Goal: Task Accomplishment & Management: Manage account settings

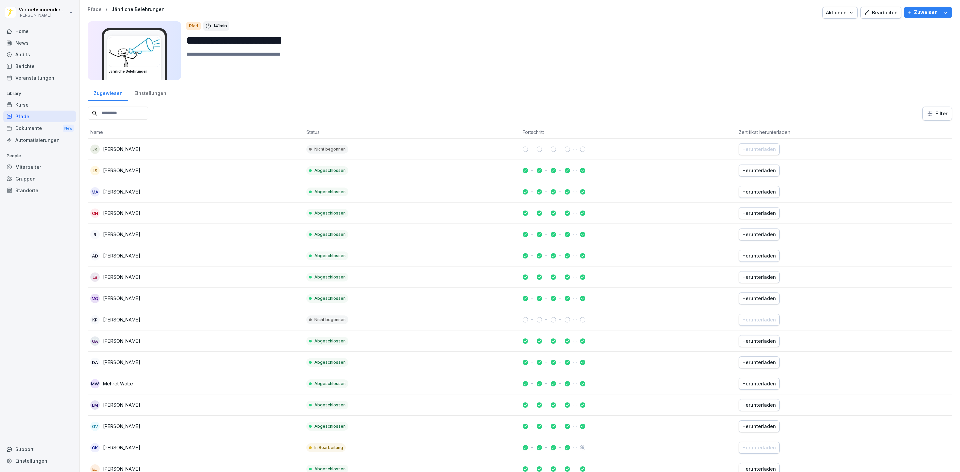
drag, startPoint x: 18, startPoint y: 28, endPoint x: 25, endPoint y: 34, distance: 9.2
click at [18, 28] on div "Home" at bounding box center [39, 31] width 73 height 12
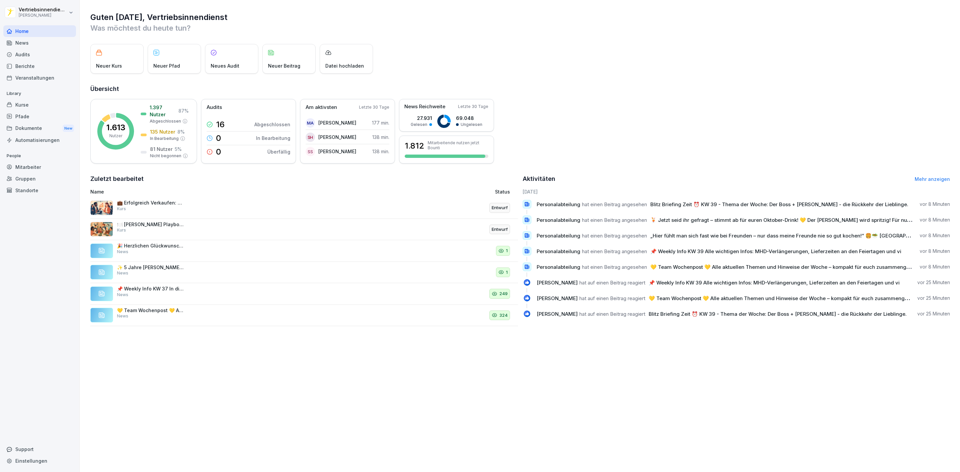
click at [29, 42] on div "News" at bounding box center [39, 43] width 73 height 12
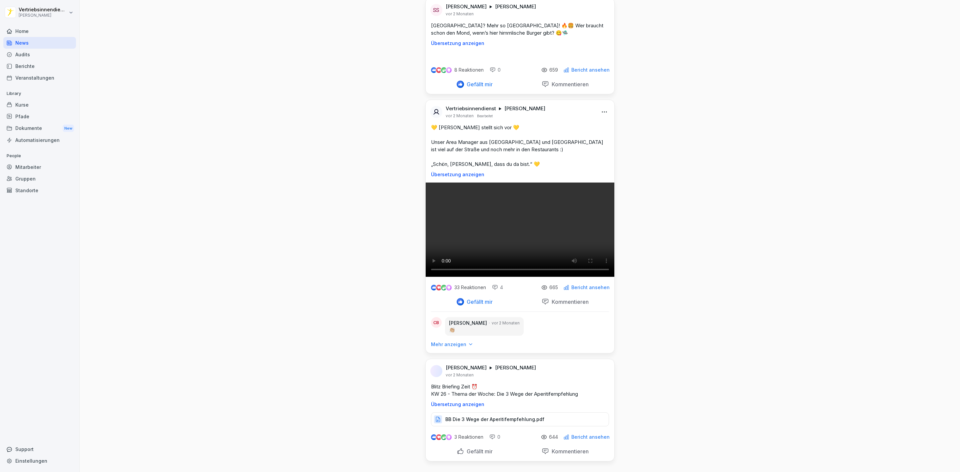
scroll to position [44332, 0]
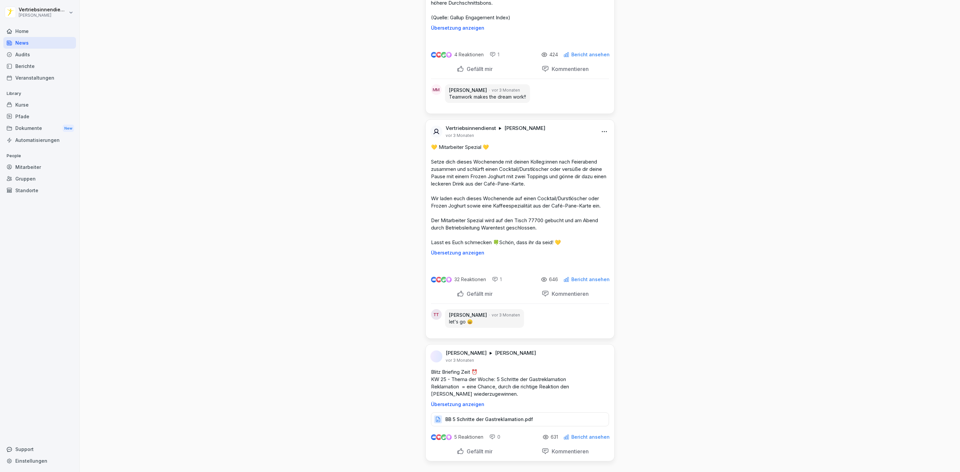
scroll to position [48267, 0]
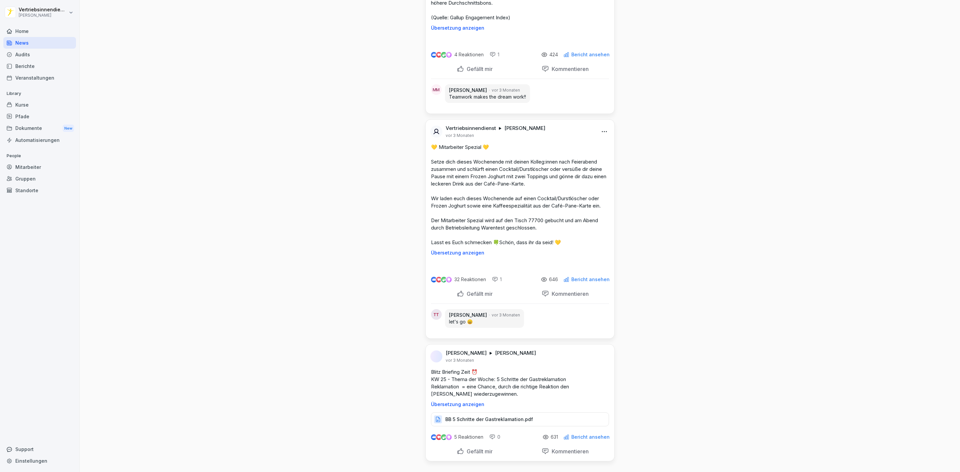
drag, startPoint x: 513, startPoint y: 240, endPoint x: 658, endPoint y: 218, distance: 146.3
drag, startPoint x: 531, startPoint y: 234, endPoint x: 692, endPoint y: 204, distance: 163.3
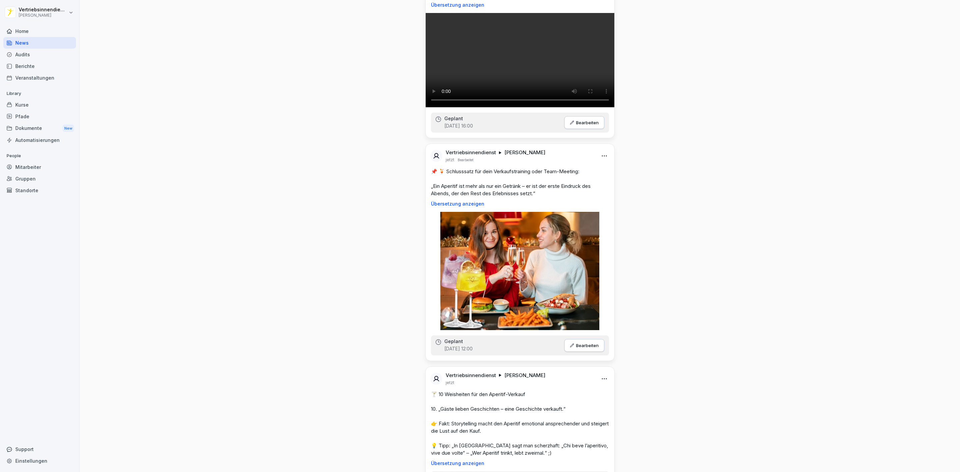
scroll to position [0, 0]
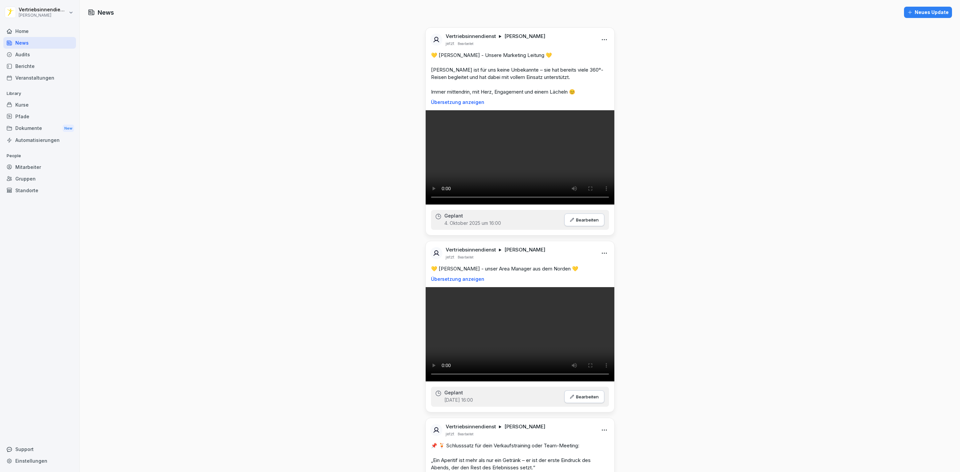
click at [37, 26] on div "Home" at bounding box center [39, 31] width 73 height 12
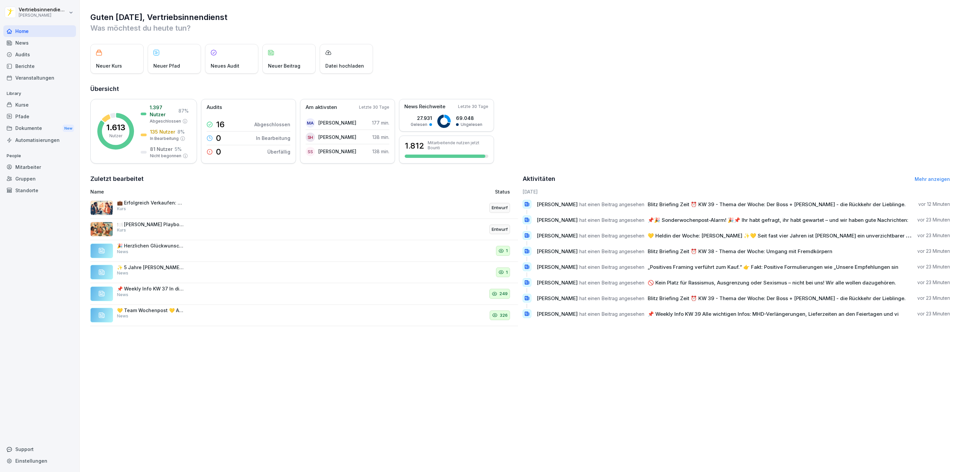
click at [30, 43] on div "News" at bounding box center [39, 43] width 73 height 12
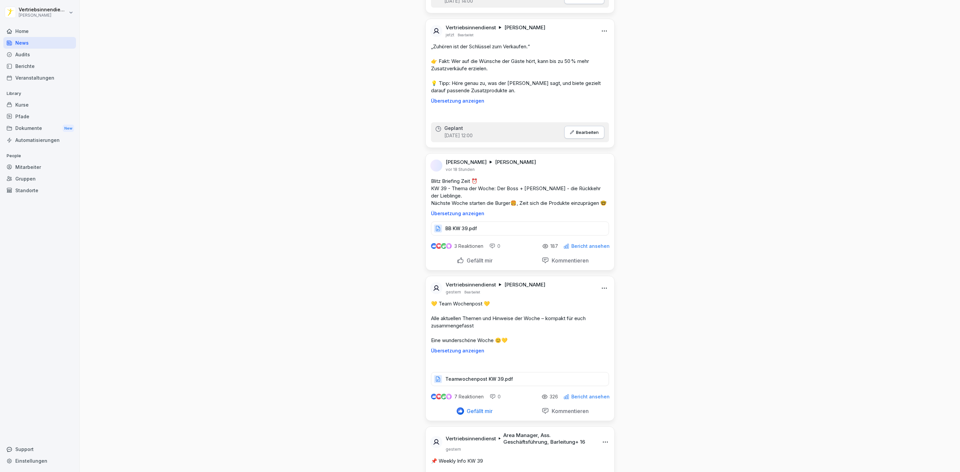
scroll to position [1400, 0]
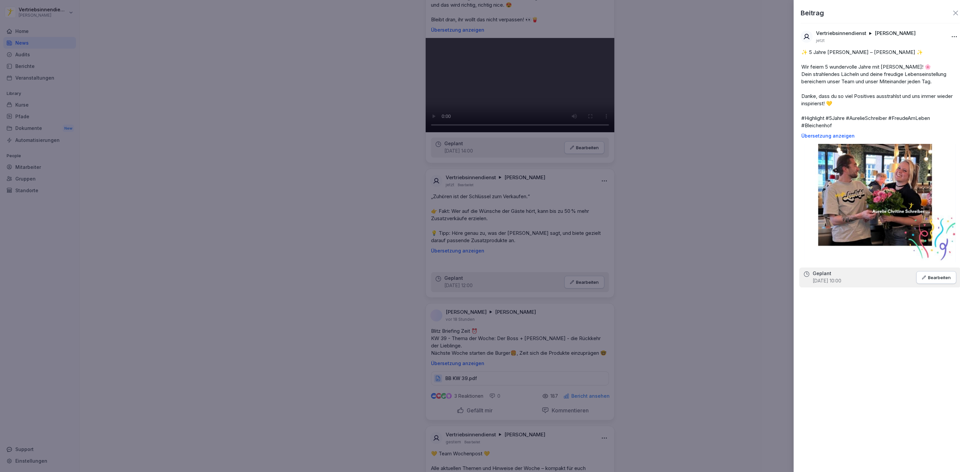
click at [730, 300] on div at bounding box center [480, 236] width 960 height 472
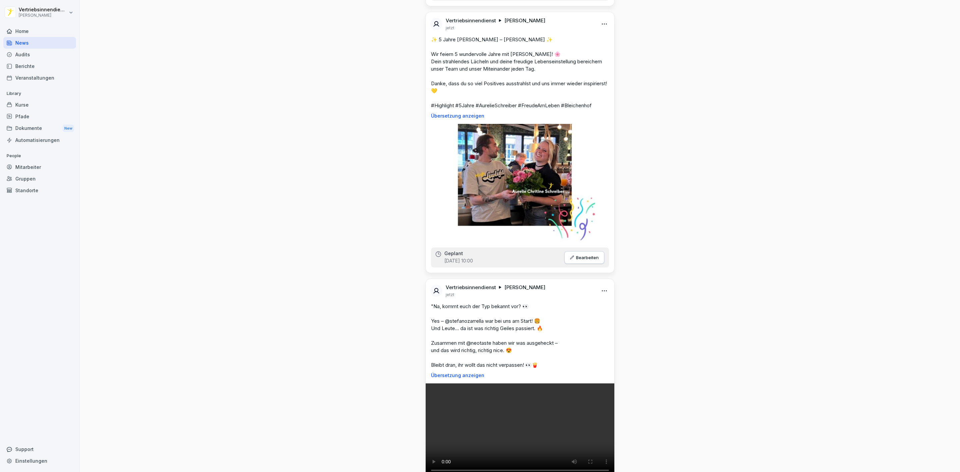
scroll to position [850, 0]
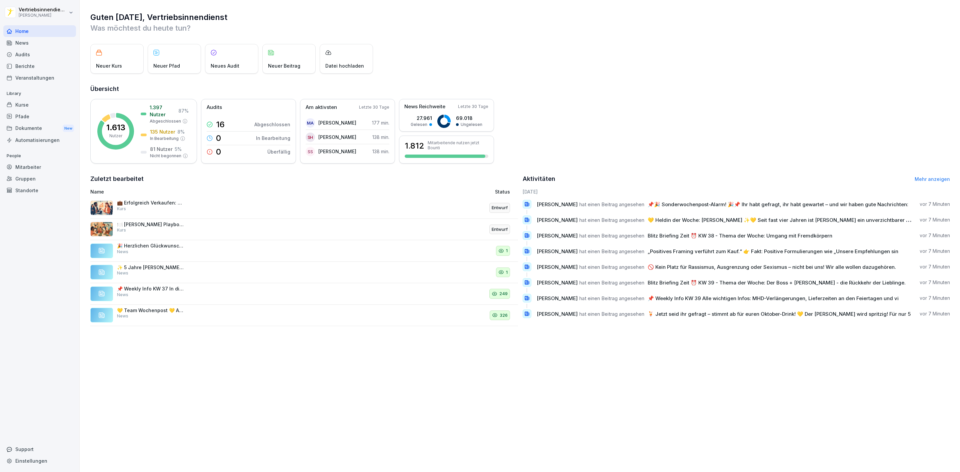
click at [40, 43] on div "News" at bounding box center [39, 43] width 73 height 12
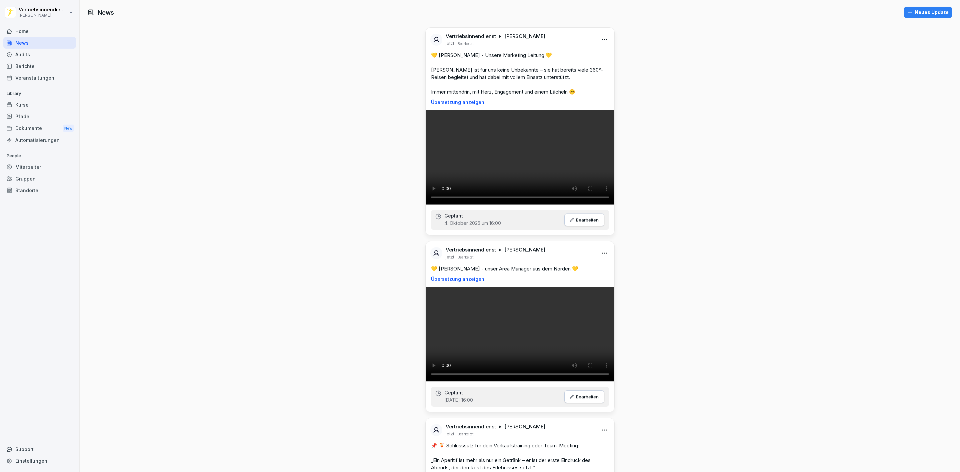
click at [37, 33] on div "Home" at bounding box center [39, 31] width 73 height 12
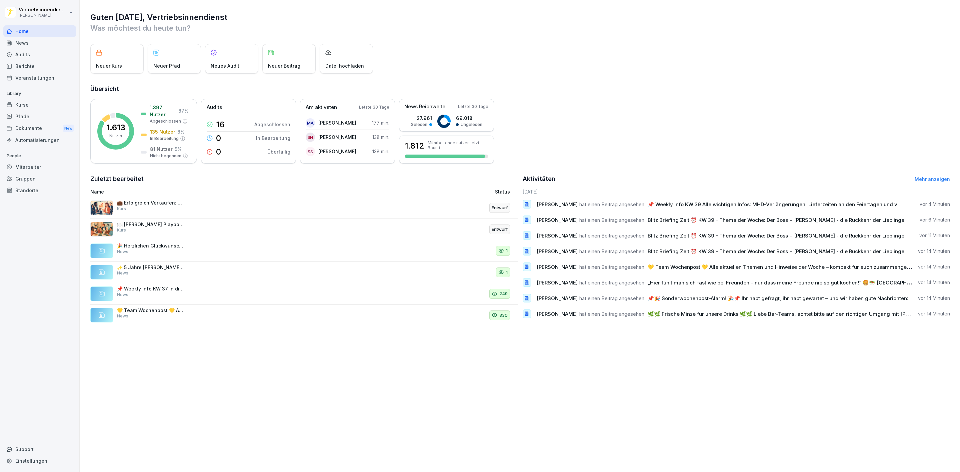
click at [44, 39] on div "News" at bounding box center [39, 43] width 73 height 12
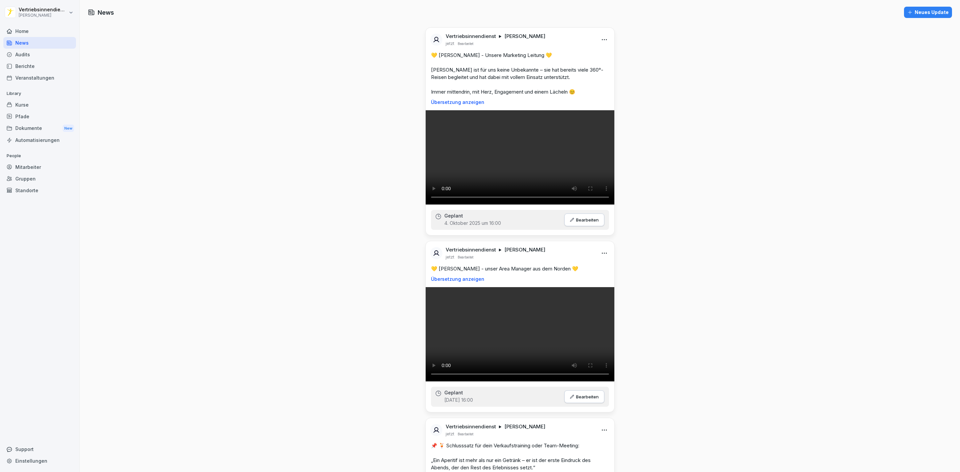
drag, startPoint x: 115, startPoint y: 63, endPoint x: 111, endPoint y: 58, distance: 6.5
click at [36, 28] on div "Home" at bounding box center [39, 31] width 73 height 12
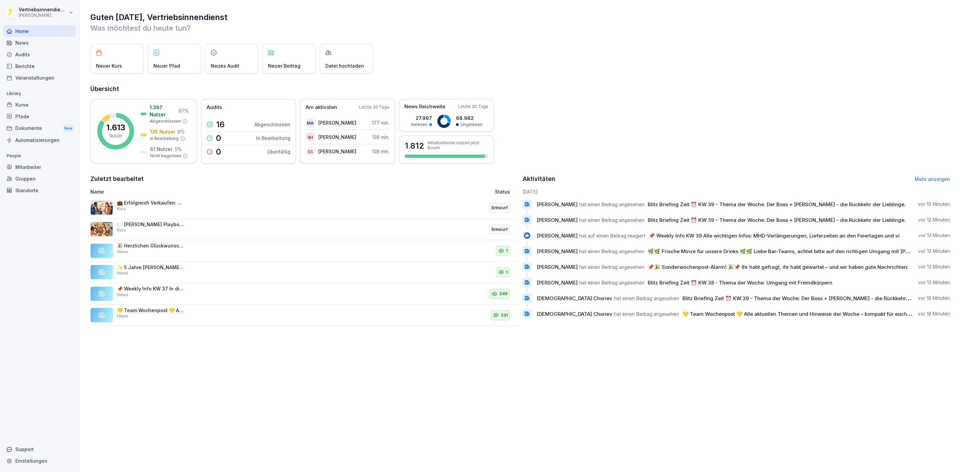
click at [39, 111] on div "Pfade" at bounding box center [39, 117] width 73 height 12
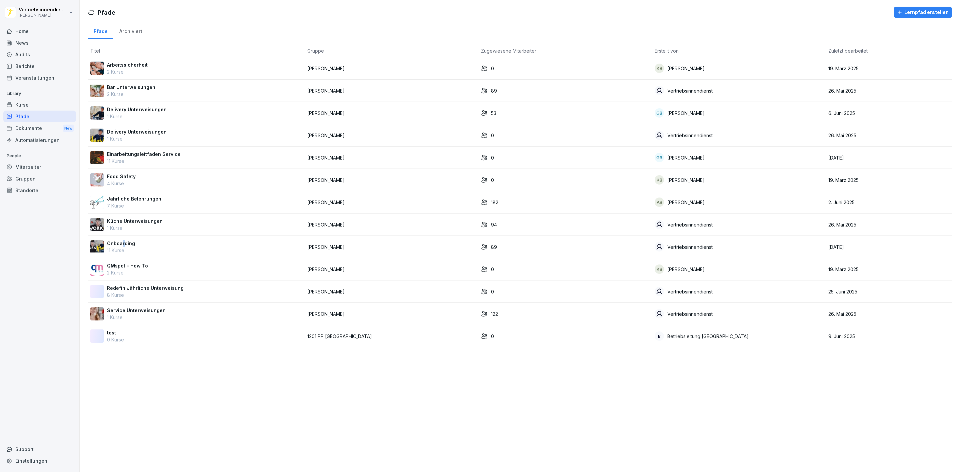
click at [123, 246] on p "Onboarding" at bounding box center [121, 243] width 28 height 7
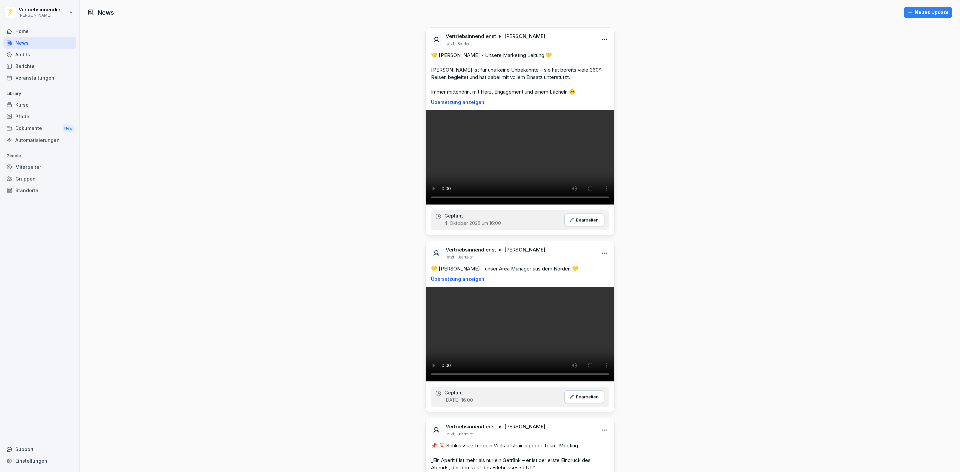
click at [43, 30] on div "Home" at bounding box center [39, 31] width 73 height 12
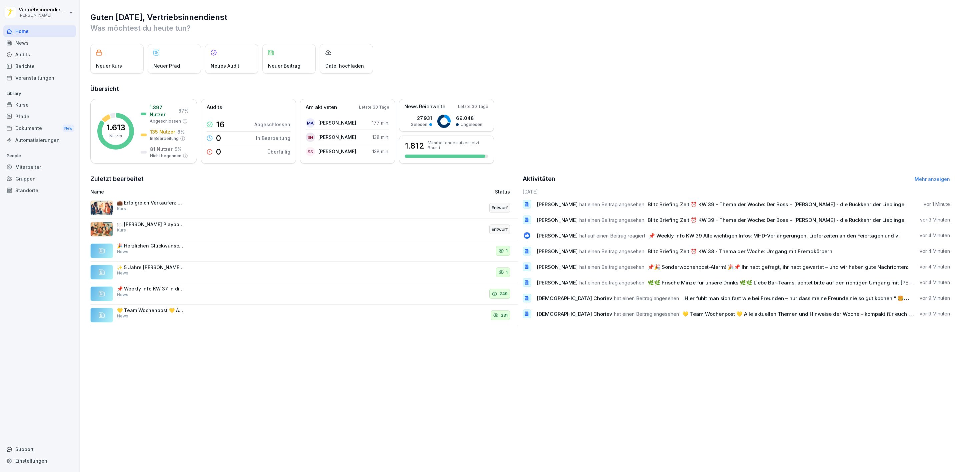
click at [24, 116] on div "Pfade" at bounding box center [39, 117] width 73 height 12
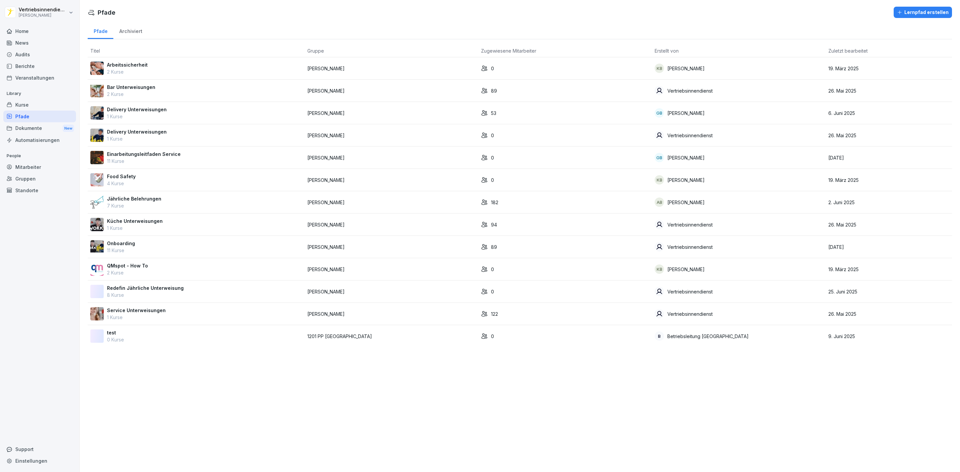
click at [147, 251] on div "Onboarding 11 Kurse" at bounding box center [196, 247] width 212 height 14
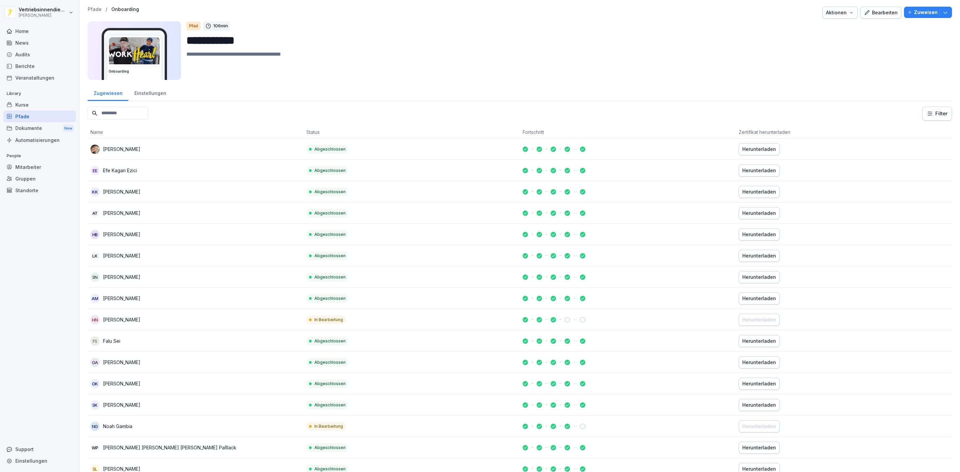
click at [145, 111] on input at bounding box center [118, 113] width 61 height 13
click at [871, 9] on div "Bearbeiten" at bounding box center [881, 12] width 34 height 7
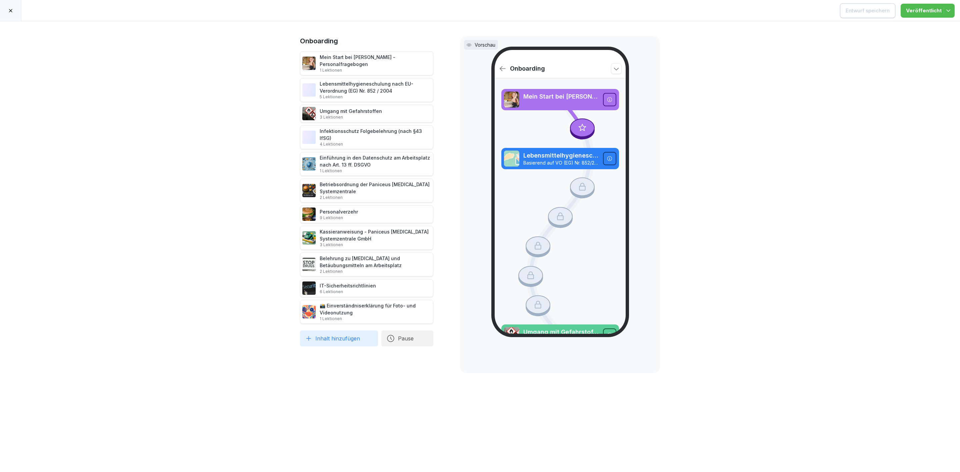
click at [13, 14] on div at bounding box center [10, 10] width 21 height 21
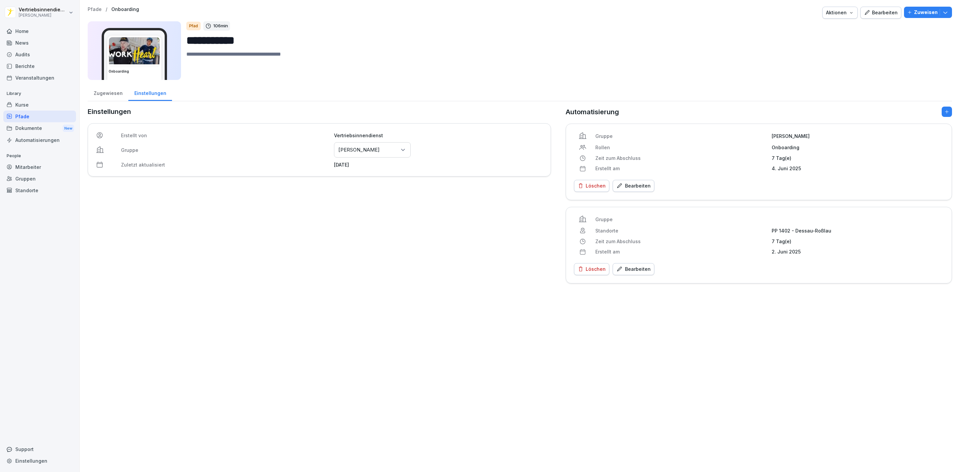
click at [123, 92] on div "Zugewiesen" at bounding box center [108, 92] width 41 height 17
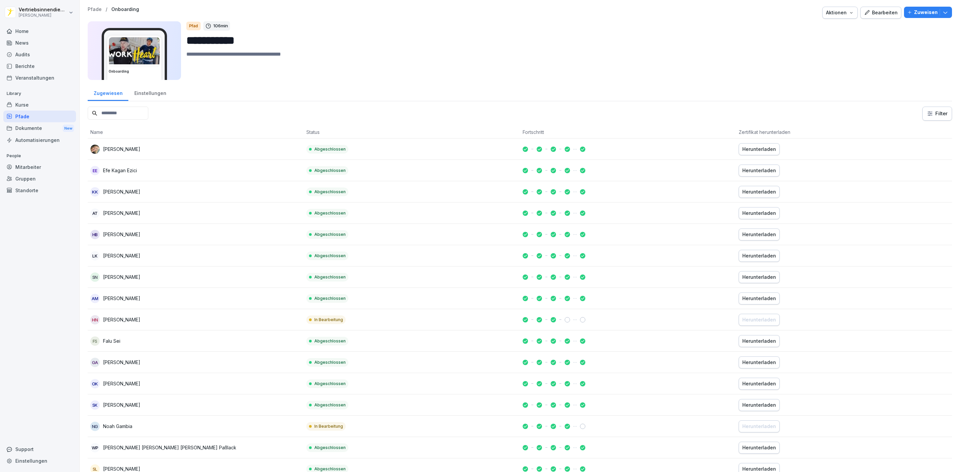
click at [133, 116] on input at bounding box center [118, 113] width 61 height 13
click at [134, 113] on input at bounding box center [118, 113] width 61 height 13
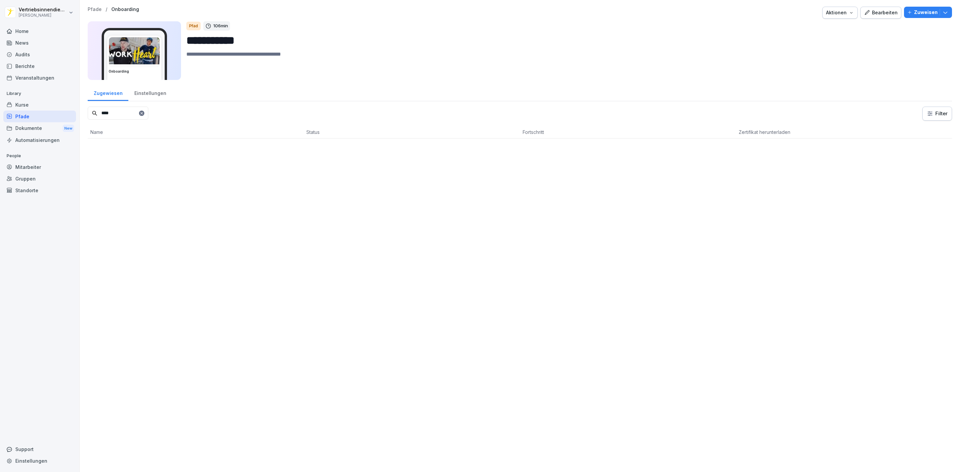
type input "****"
click at [144, 115] on div at bounding box center [141, 113] width 5 height 5
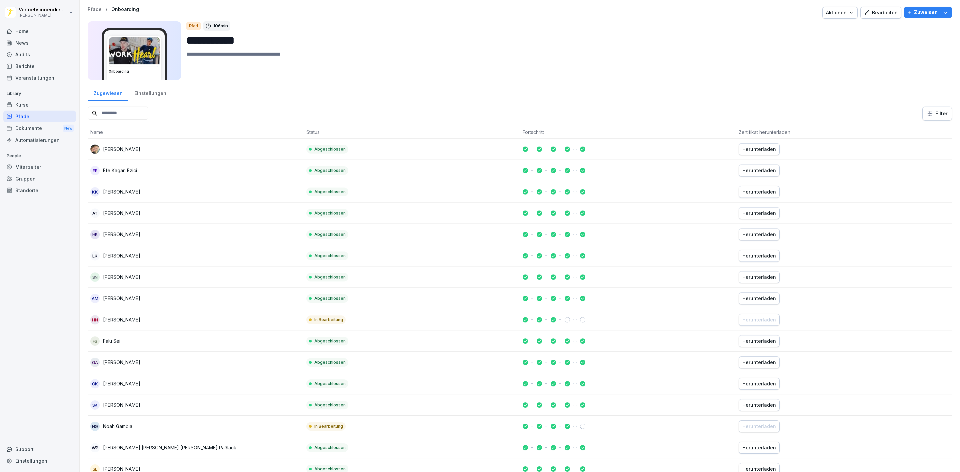
click at [119, 117] on input at bounding box center [118, 113] width 61 height 13
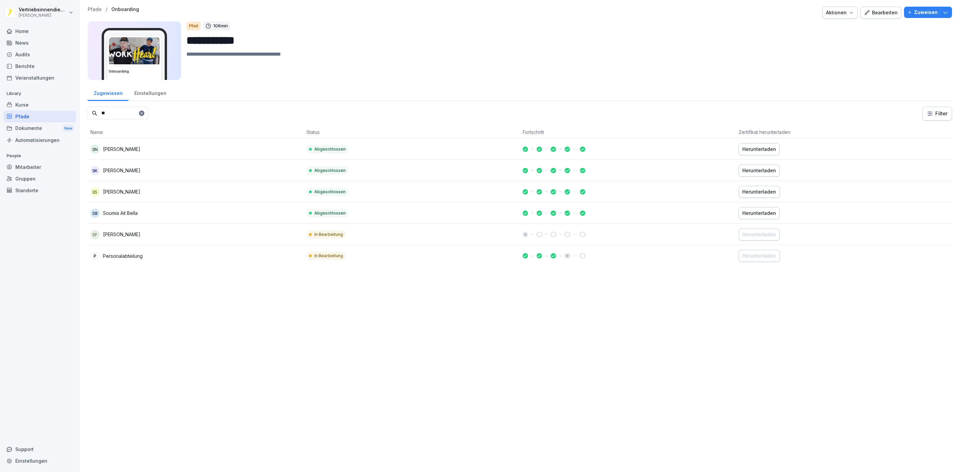
type input "**"
click at [224, 145] on div "SN [PERSON_NAME]" at bounding box center [195, 149] width 211 height 9
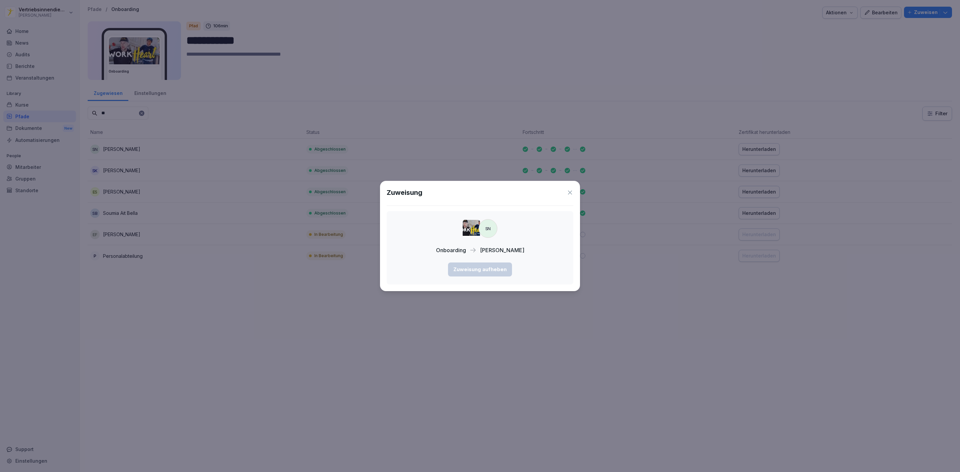
click at [571, 193] on icon at bounding box center [570, 192] width 7 height 7
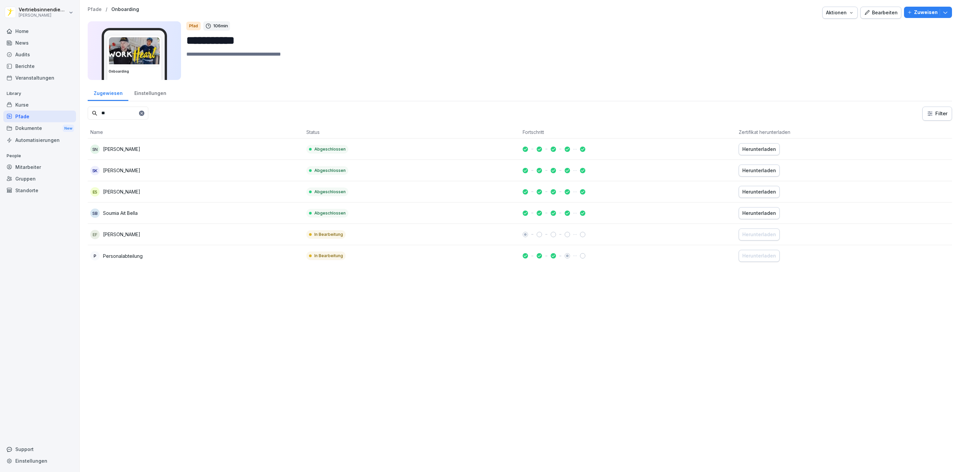
click at [742, 147] on div "Herunterladen" at bounding box center [759, 149] width 34 height 7
click at [869, 15] on div "Bearbeiten" at bounding box center [881, 12] width 34 height 7
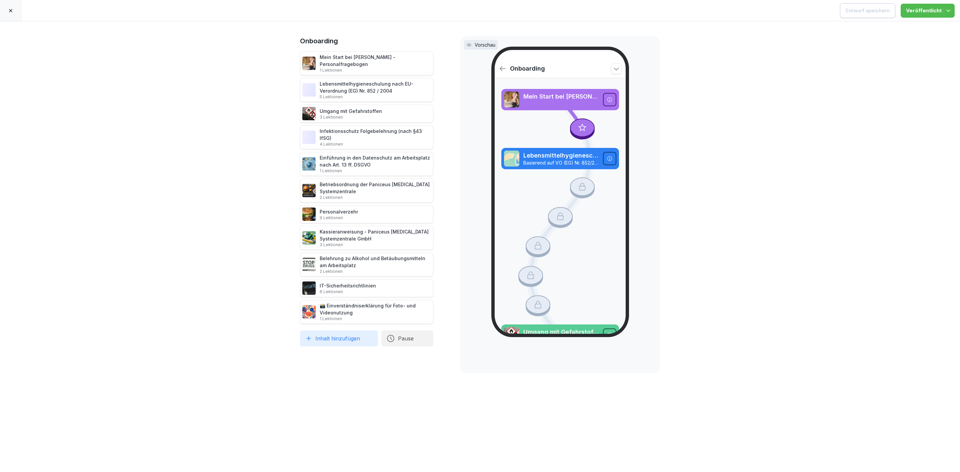
click at [12, 12] on icon at bounding box center [10, 10] width 5 height 5
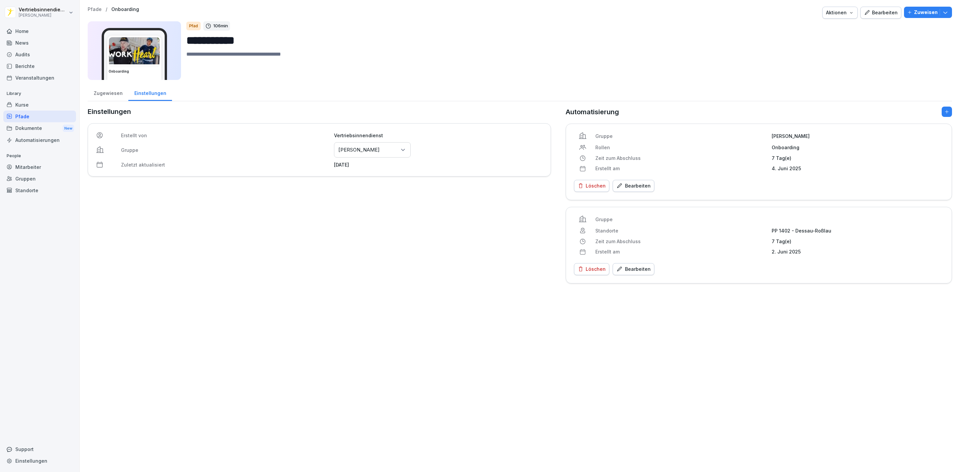
click at [110, 94] on div "Zugewiesen" at bounding box center [108, 92] width 41 height 17
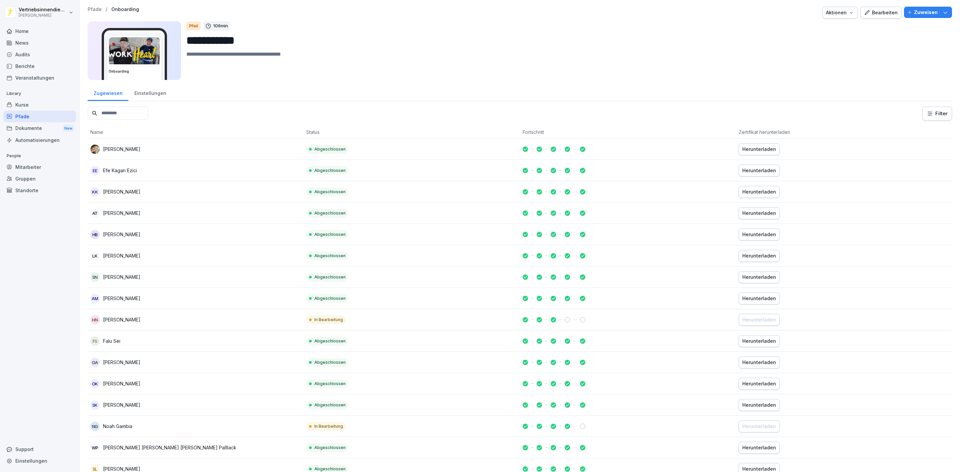
click at [137, 118] on input at bounding box center [118, 113] width 61 height 13
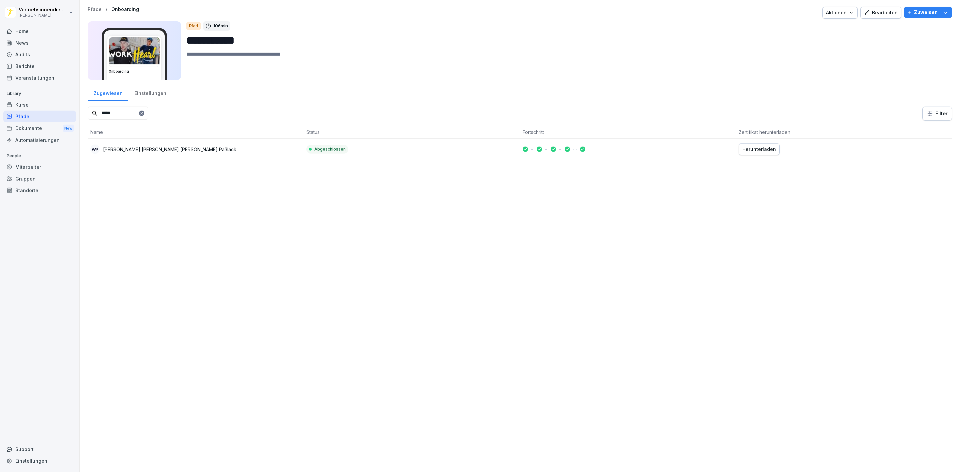
type input "*****"
click at [134, 153] on p "[PERSON_NAME] [PERSON_NAME] [PERSON_NAME] Paßlack" at bounding box center [169, 149] width 133 height 7
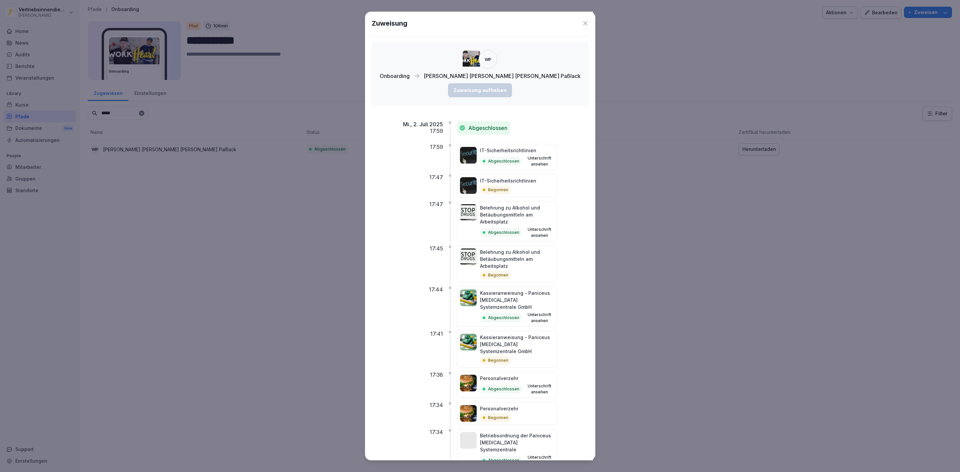
click at [582, 20] on icon at bounding box center [585, 23] width 7 height 7
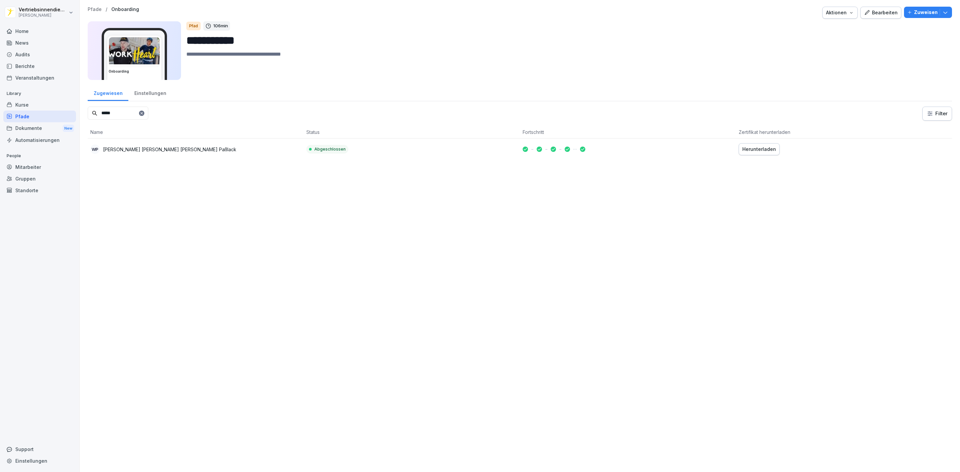
click at [756, 155] on button "Herunterladen" at bounding box center [758, 149] width 41 height 12
drag, startPoint x: 133, startPoint y: 113, endPoint x: 51, endPoint y: 115, distance: 82.3
click at [51, 115] on div "**********" at bounding box center [480, 236] width 960 height 472
type input "***"
click at [132, 146] on div "VG [PERSON_NAME]" at bounding box center [195, 149] width 211 height 9
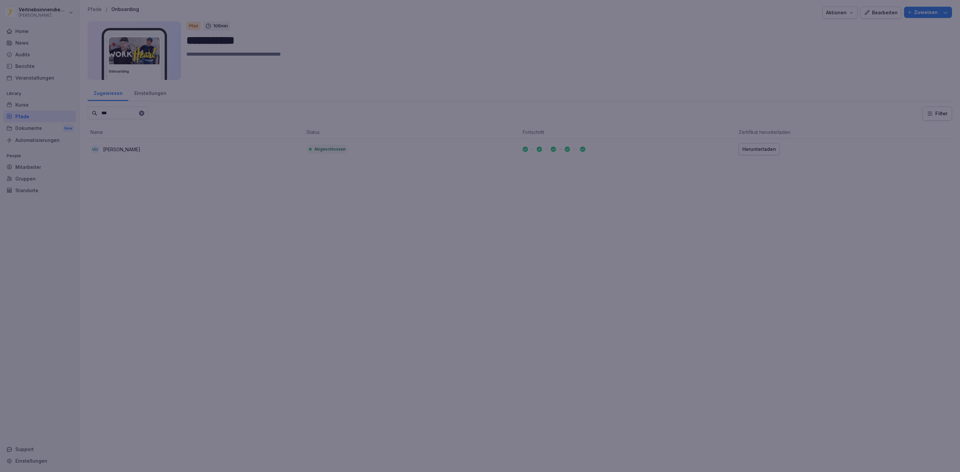
click at [639, 211] on div at bounding box center [480, 236] width 960 height 472
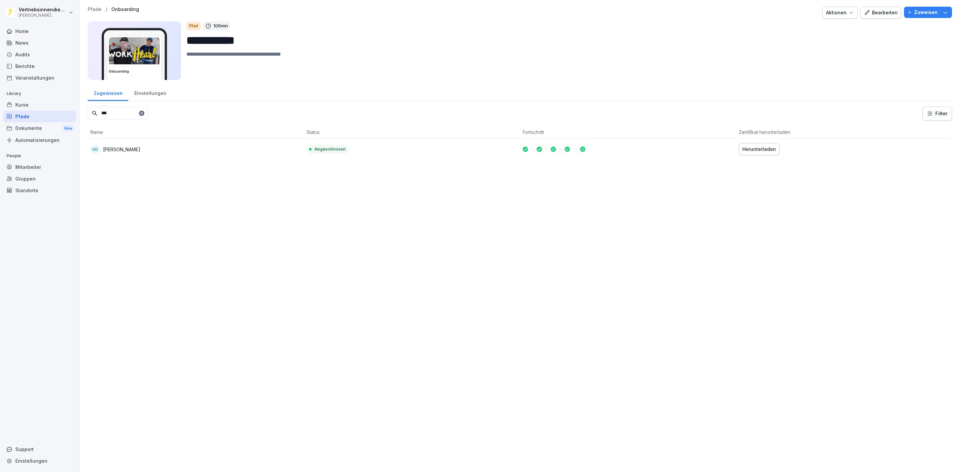
click at [144, 114] on icon at bounding box center [142, 113] width 4 height 4
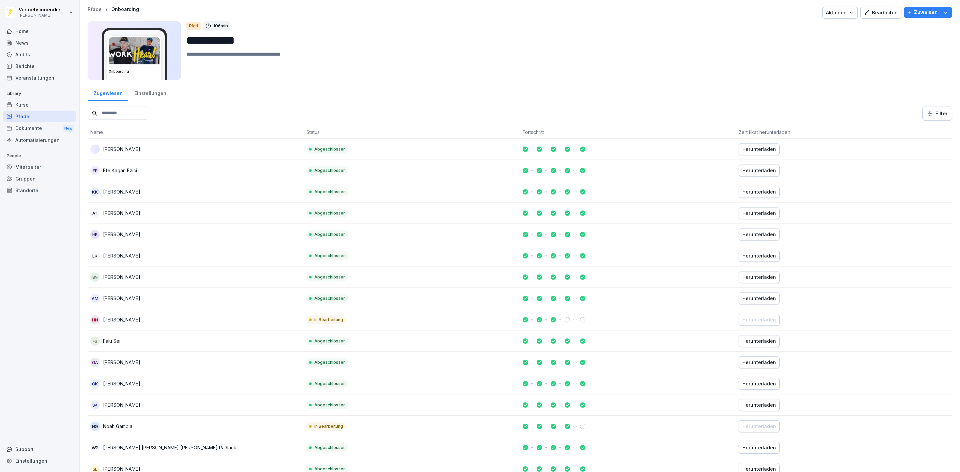
click at [132, 118] on input at bounding box center [118, 113] width 61 height 13
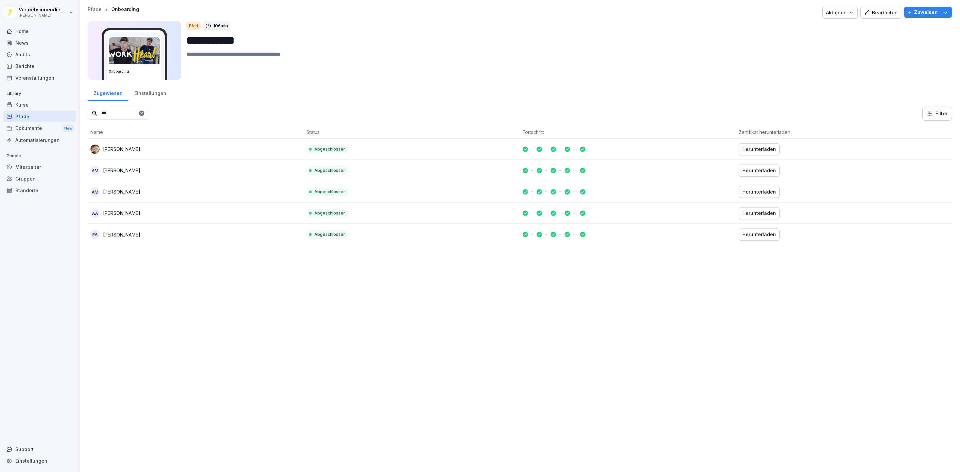
type input "***"
click at [131, 217] on div "[PERSON_NAME]" at bounding box center [195, 213] width 211 height 9
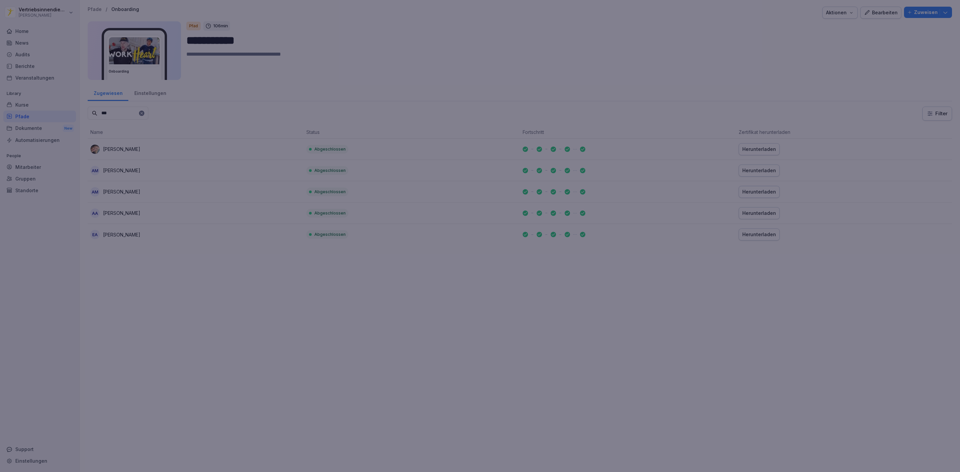
click at [647, 367] on div at bounding box center [480, 236] width 960 height 472
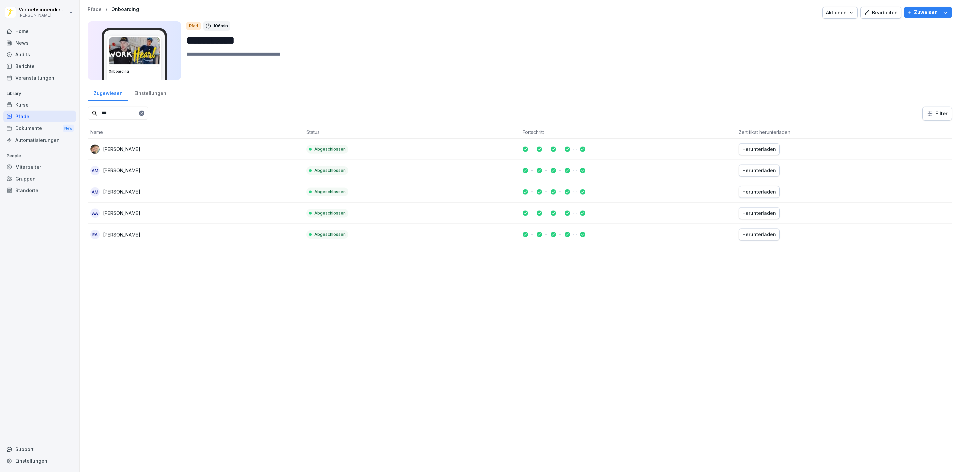
click at [144, 116] on div at bounding box center [141, 113] width 5 height 5
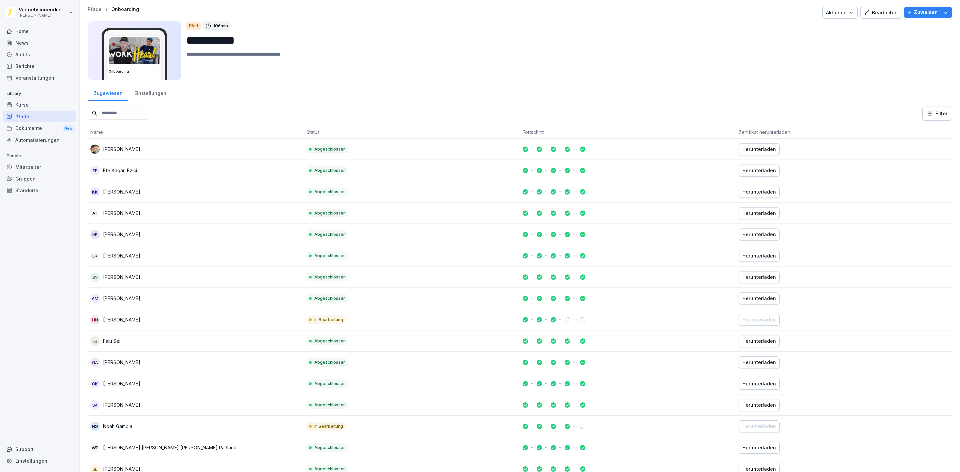
click at [148, 111] on input at bounding box center [118, 113] width 61 height 13
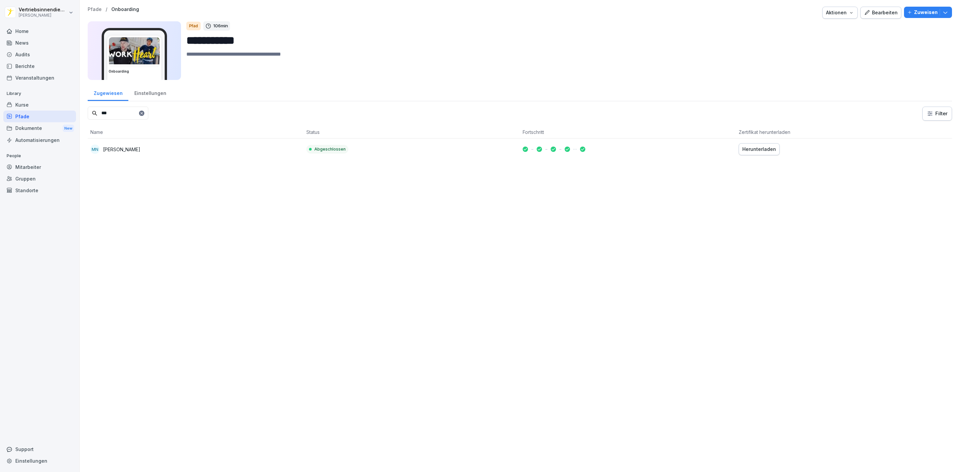
type input "***"
click at [123, 149] on p "[PERSON_NAME]" at bounding box center [121, 149] width 37 height 7
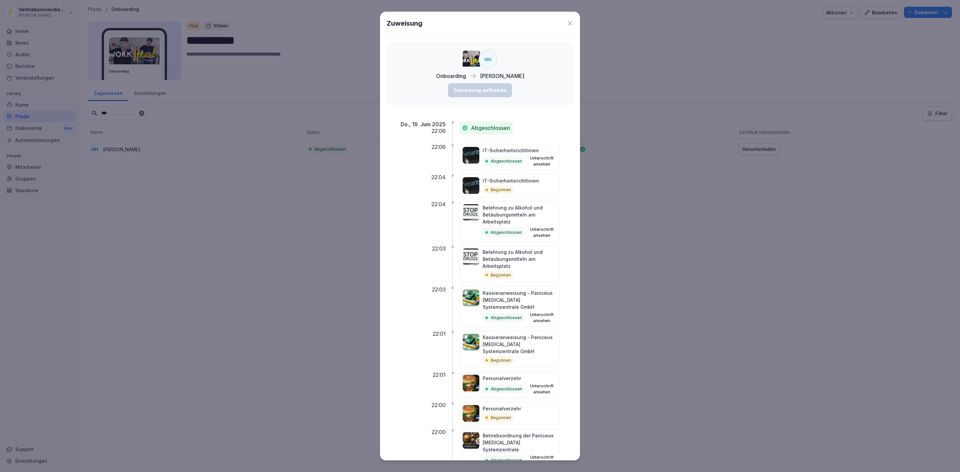
click at [567, 23] on icon at bounding box center [570, 23] width 7 height 7
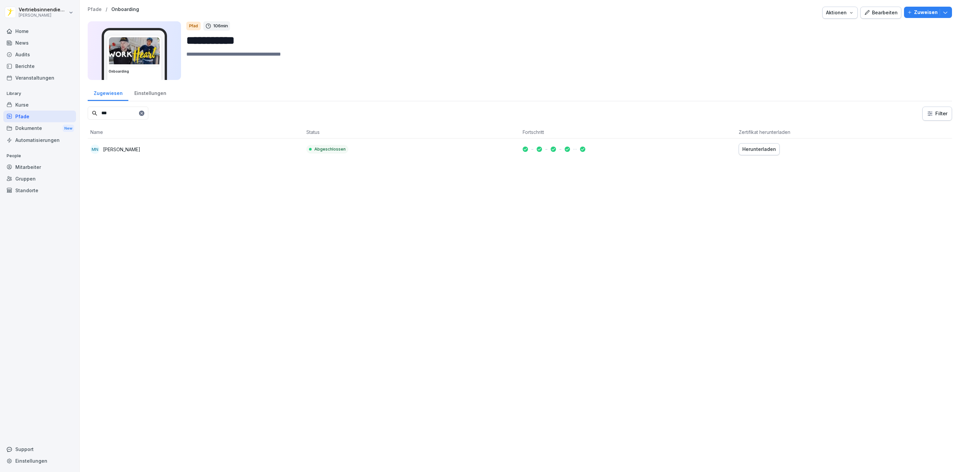
click at [646, 76] on textarea at bounding box center [566, 65] width 760 height 30
click at [34, 164] on div "Mitarbeiter" at bounding box center [39, 167] width 73 height 12
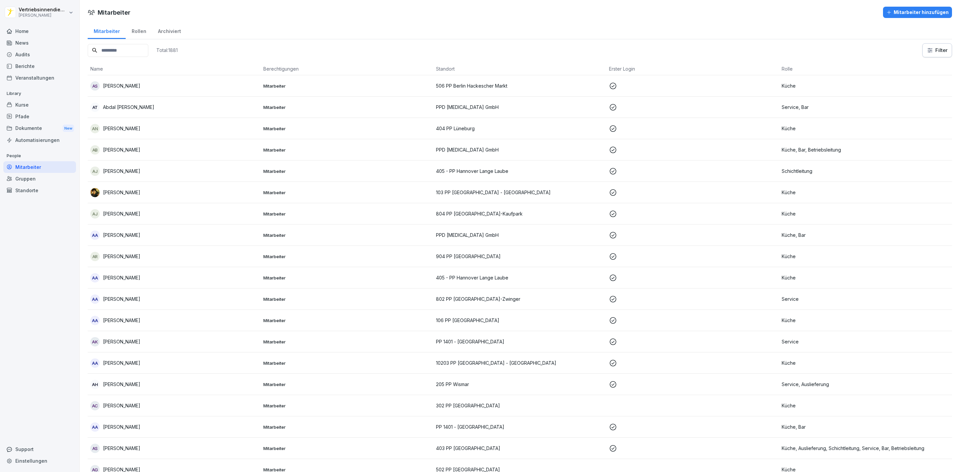
click at [110, 51] on input at bounding box center [118, 50] width 61 height 13
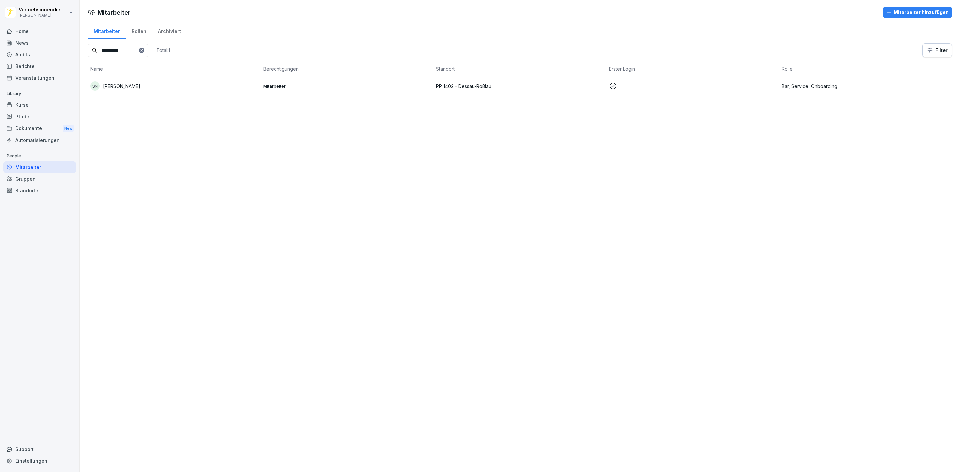
type input "**********"
click at [146, 85] on div "SN Sophie Neumann" at bounding box center [174, 85] width 168 height 9
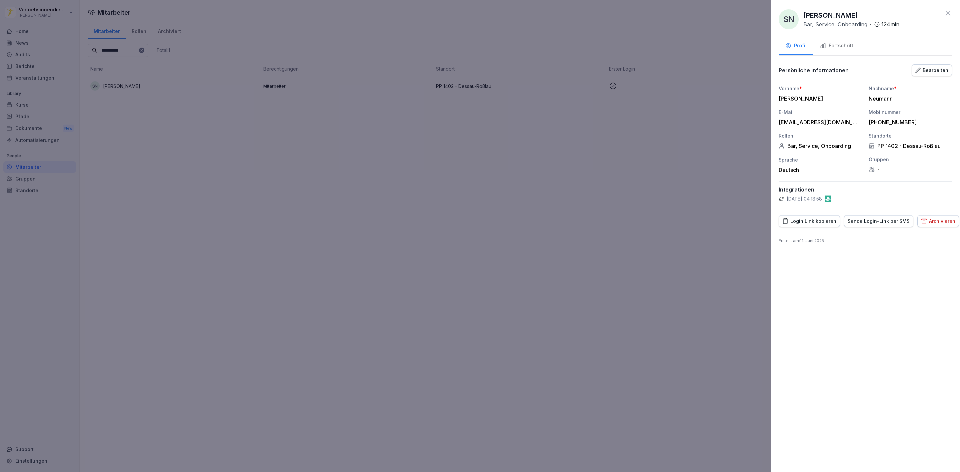
click at [840, 45] on div "Fortschritt" at bounding box center [836, 46] width 33 height 8
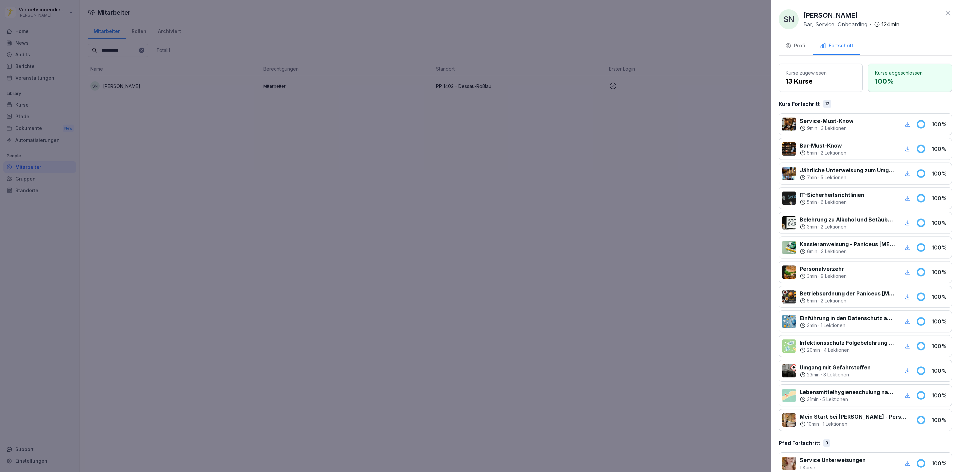
click at [721, 201] on div at bounding box center [480, 236] width 960 height 472
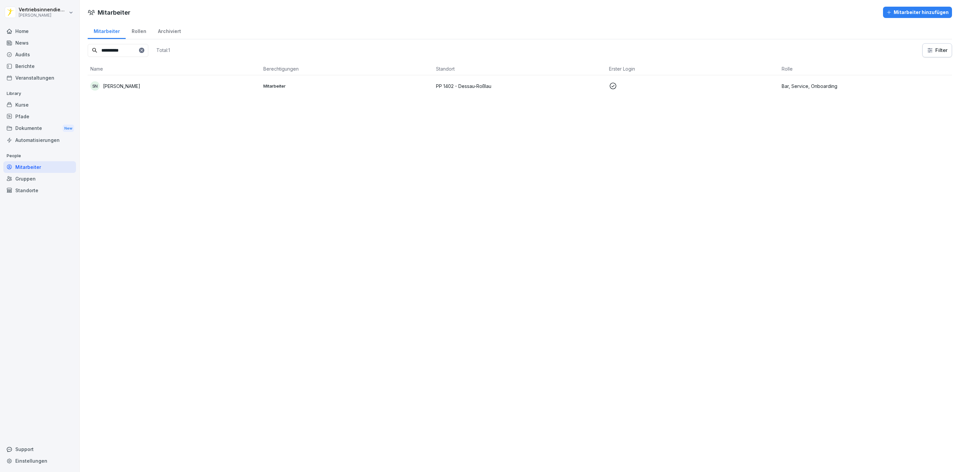
click at [44, 115] on div "Pfade" at bounding box center [39, 117] width 73 height 12
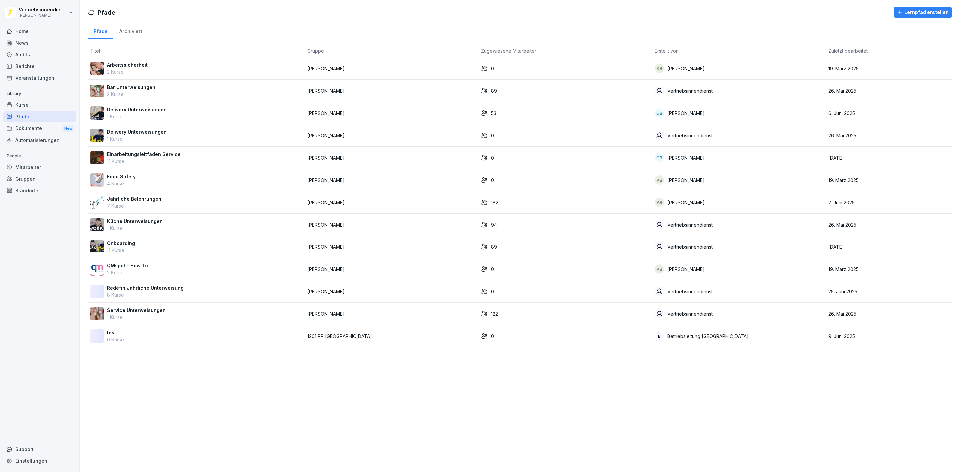
click at [140, 247] on div "Onboarding 11 Kurse" at bounding box center [196, 247] width 212 height 14
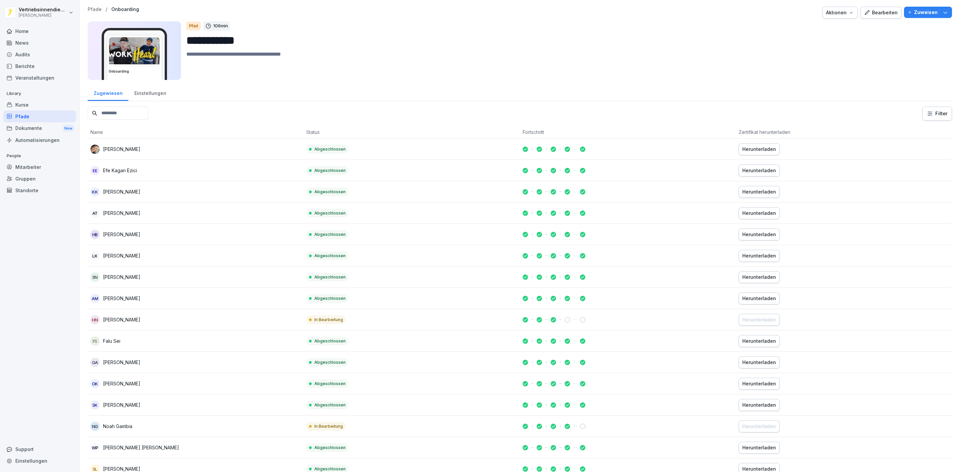
click at [868, 13] on div "Bearbeiten" at bounding box center [881, 12] width 34 height 7
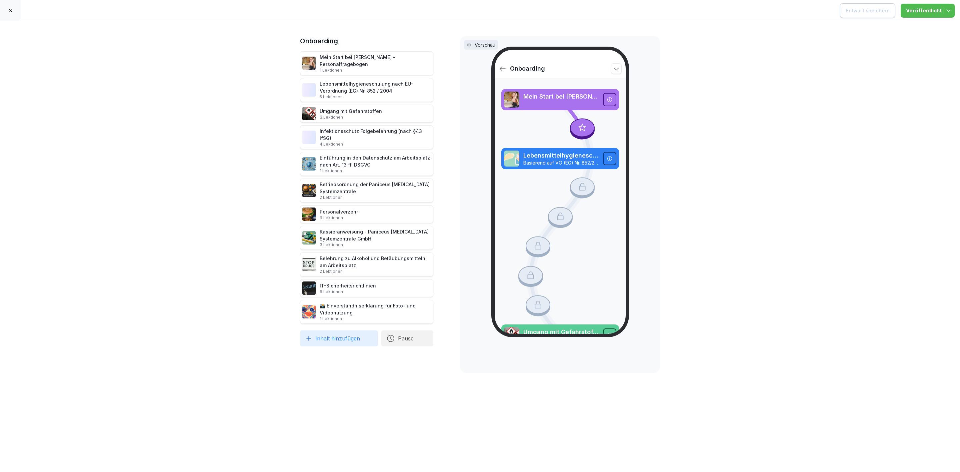
click at [14, 13] on div at bounding box center [10, 10] width 21 height 21
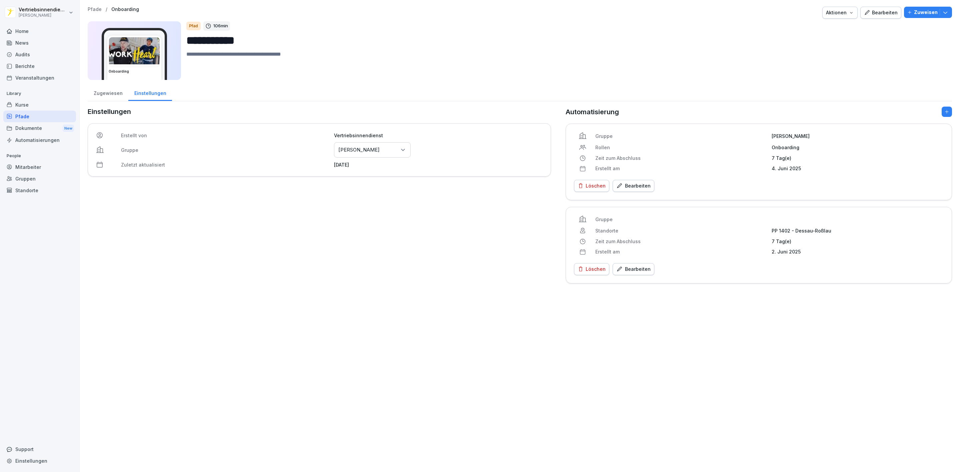
click at [103, 95] on div "Zugewiesen" at bounding box center [108, 92] width 41 height 17
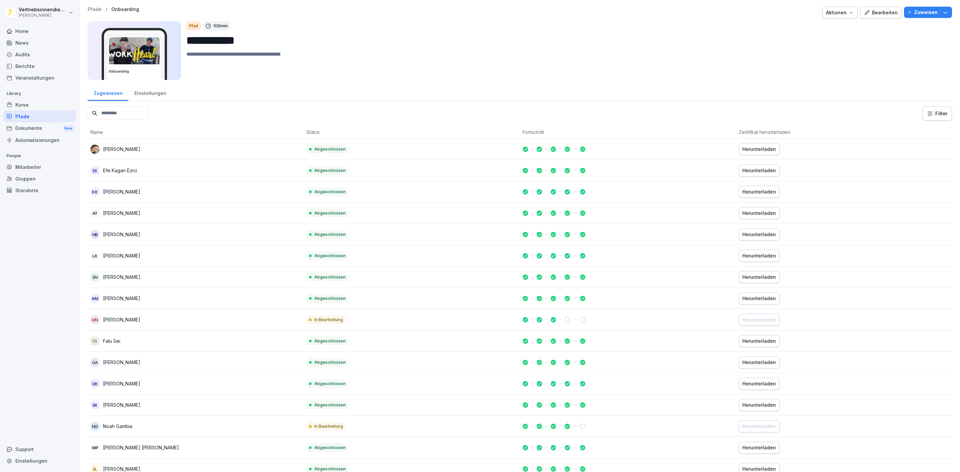
click at [121, 111] on input at bounding box center [118, 113] width 61 height 13
click at [131, 112] on input at bounding box center [118, 113] width 61 height 13
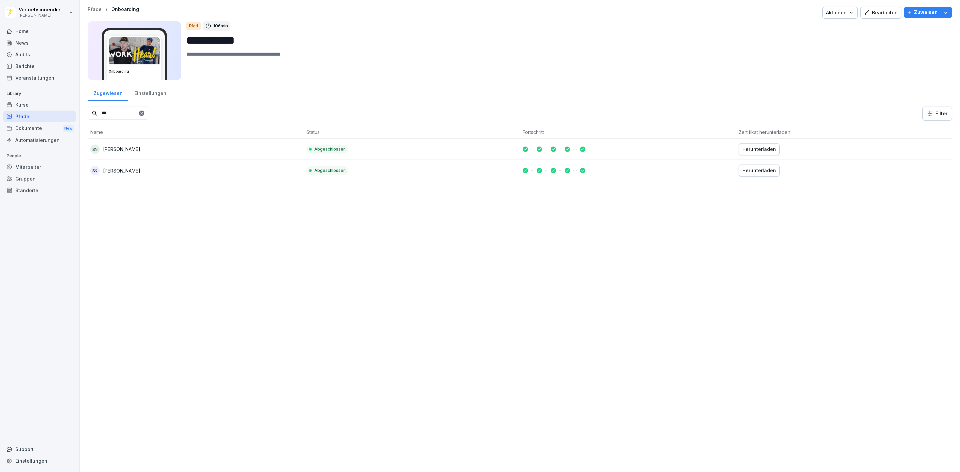
type input "***"
click at [320, 142] on td "Abgeschlossen" at bounding box center [412, 149] width 216 height 21
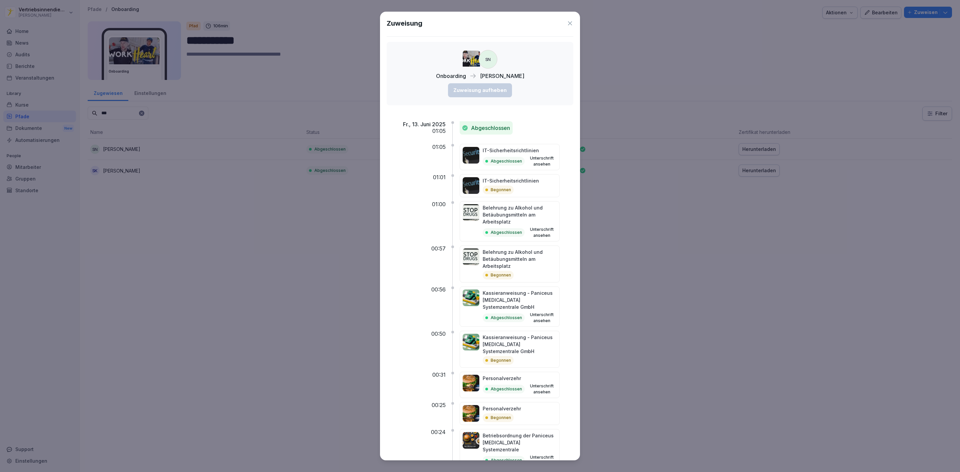
click at [567, 20] on icon at bounding box center [570, 23] width 7 height 7
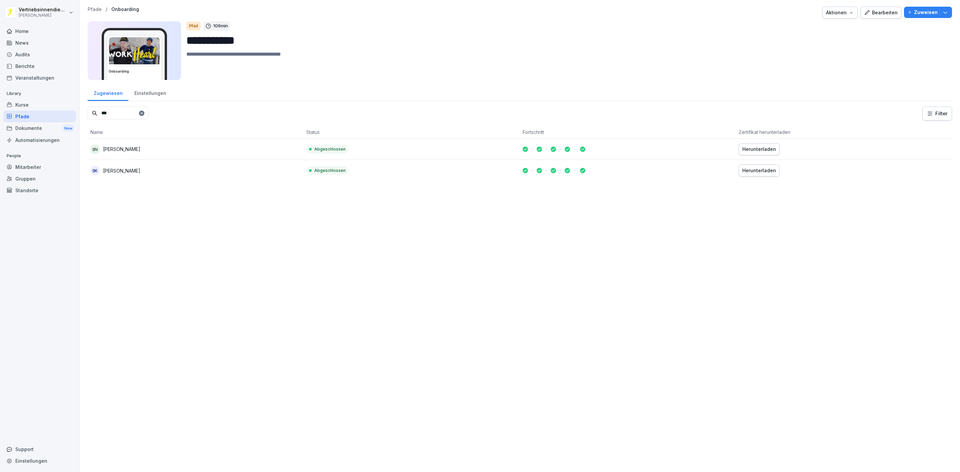
click at [40, 97] on p "Library" at bounding box center [39, 93] width 73 height 11
click at [43, 101] on div "Kurse" at bounding box center [39, 105] width 73 height 12
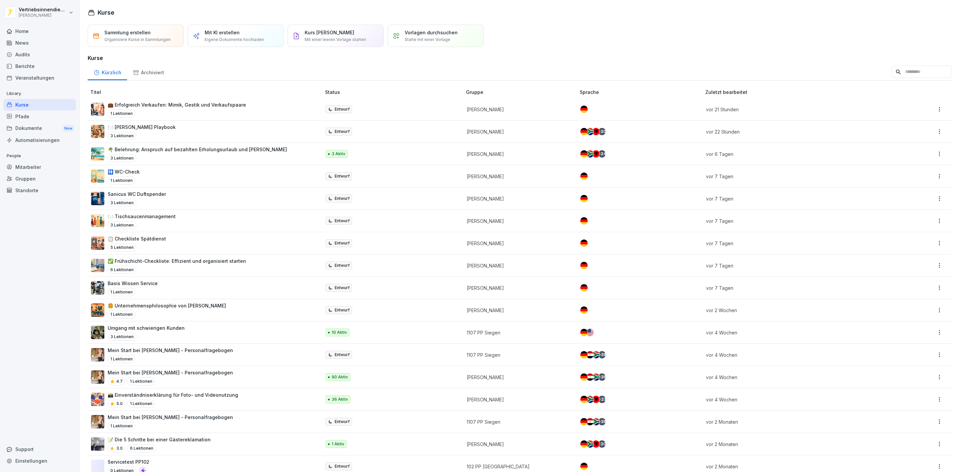
click at [30, 35] on div "Home" at bounding box center [39, 31] width 73 height 12
